Goal: Navigation & Orientation: Go to known website

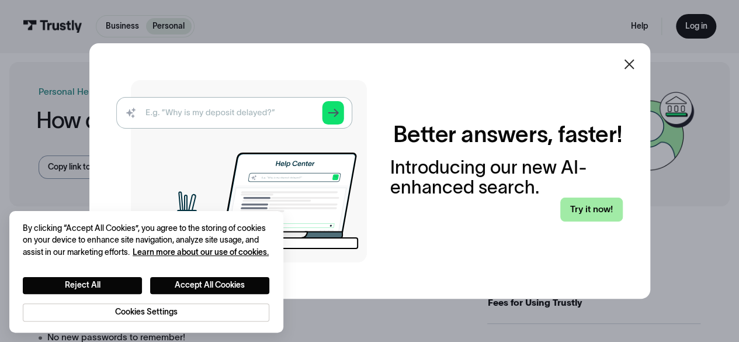
click at [599, 206] on link "Try it now!" at bounding box center [591, 209] width 62 height 24
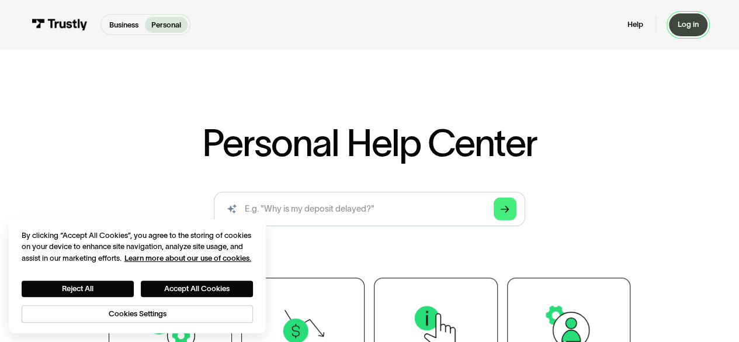
click at [687, 23] on div "Log in" at bounding box center [688, 25] width 21 height 10
